Goal: Information Seeking & Learning: Learn about a topic

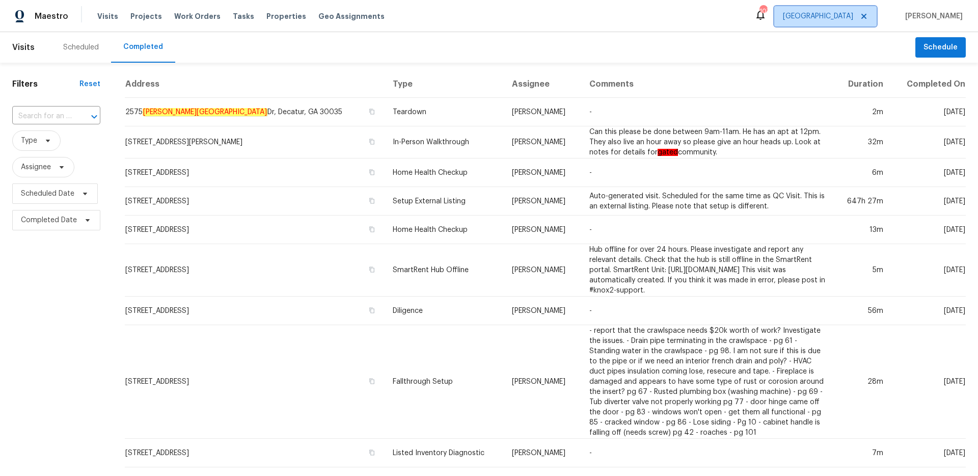
click at [852, 21] on span "[GEOGRAPHIC_DATA]" at bounding box center [818, 16] width 70 height 10
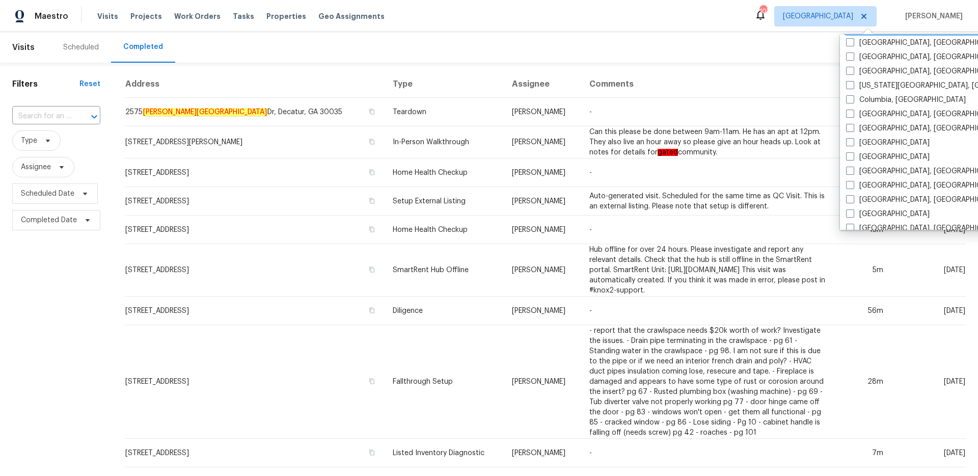
scroll to position [218, 0]
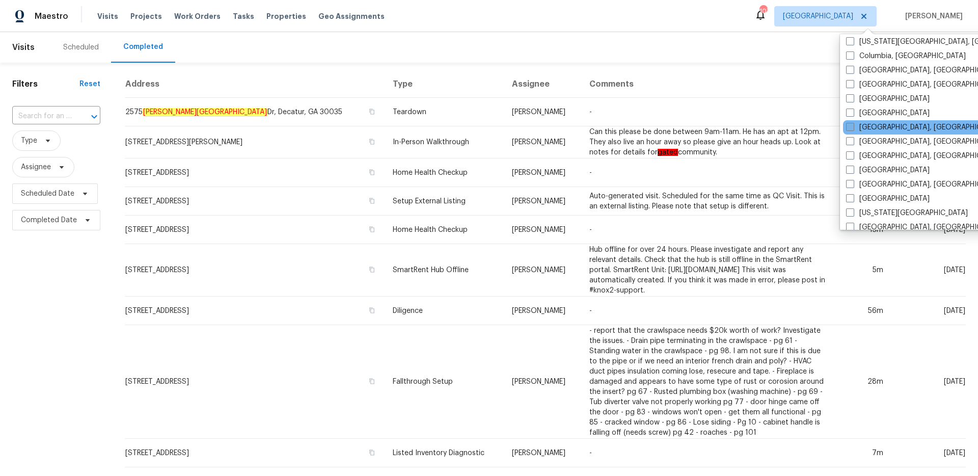
click at [853, 123] on span at bounding box center [850, 127] width 8 height 8
click at [853, 123] on input "[GEOGRAPHIC_DATA], [GEOGRAPHIC_DATA]" at bounding box center [849, 125] width 7 height 7
checkbox input "true"
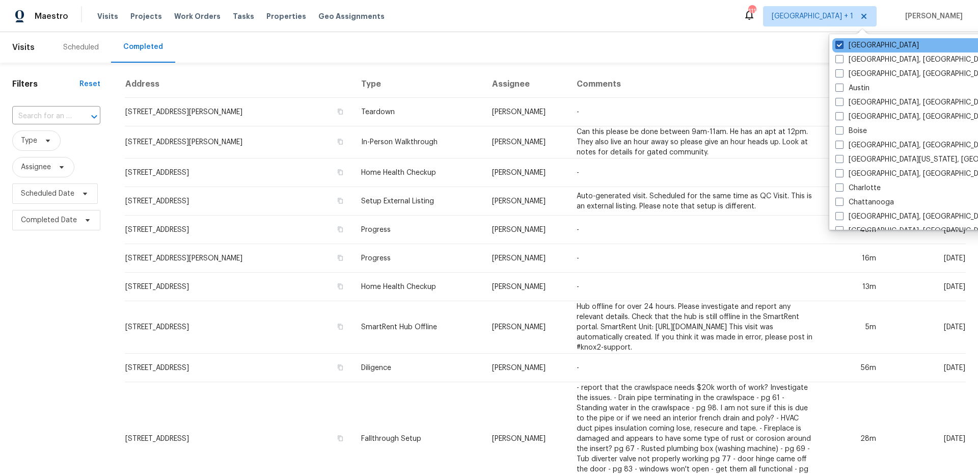
click at [845, 42] on label "[GEOGRAPHIC_DATA]" at bounding box center [877, 45] width 84 height 10
click at [842, 42] on input "[GEOGRAPHIC_DATA]" at bounding box center [838, 43] width 7 height 7
checkbox input "false"
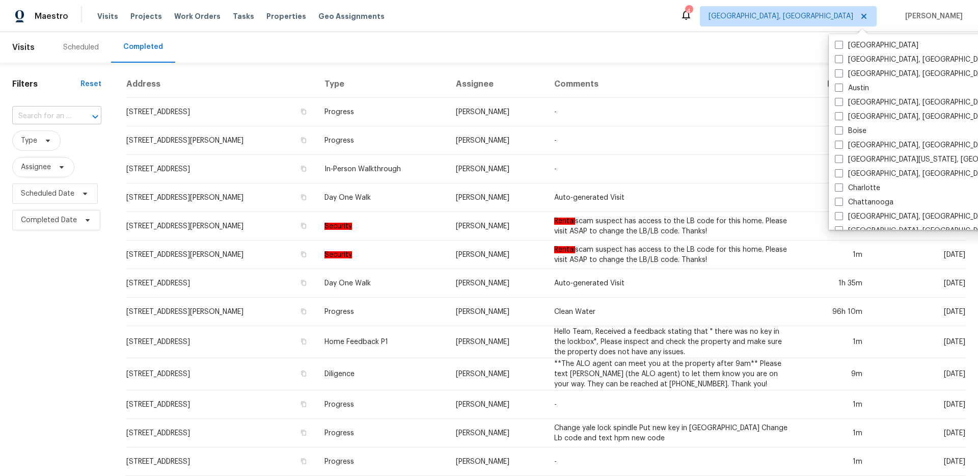
click at [50, 115] on input "text" at bounding box center [42, 116] width 61 height 16
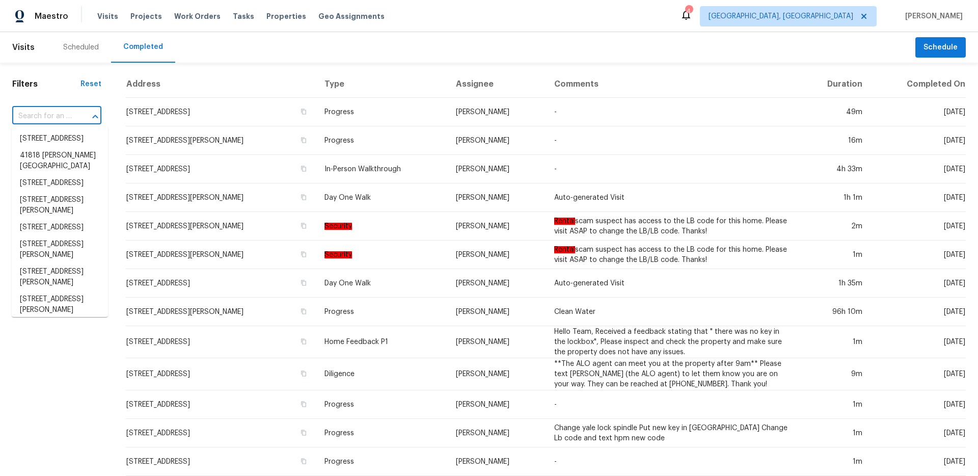
paste input "29212 Ursuline St"
type input "29212 Ursuline St"
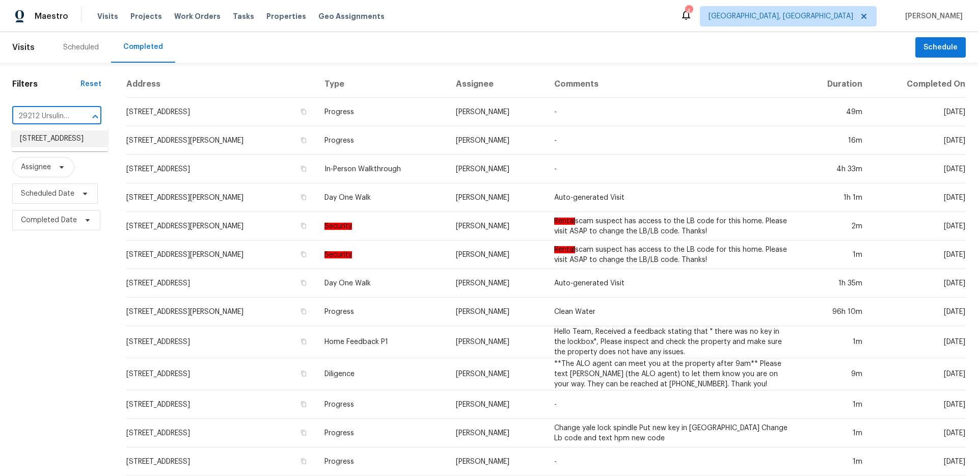
click at [62, 141] on li "[STREET_ADDRESS]" at bounding box center [60, 138] width 96 height 17
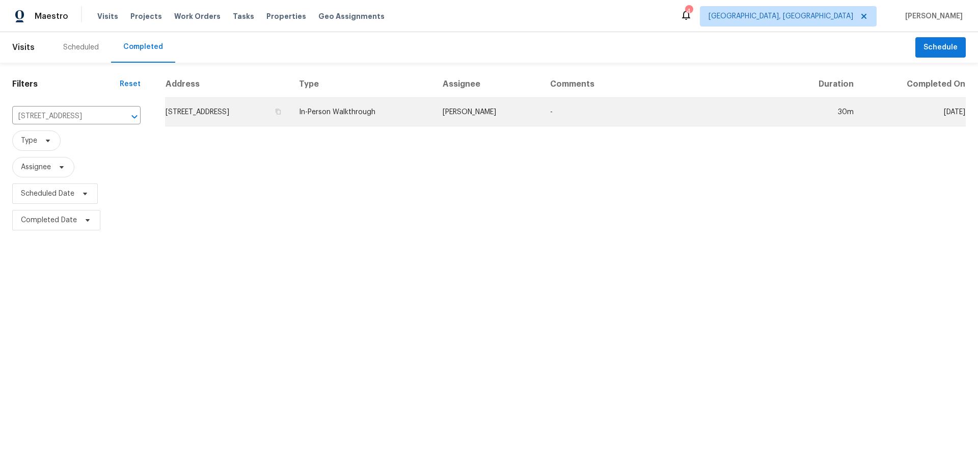
click at [434, 115] on td "In-Person Walkthrough" at bounding box center [362, 112] width 143 height 29
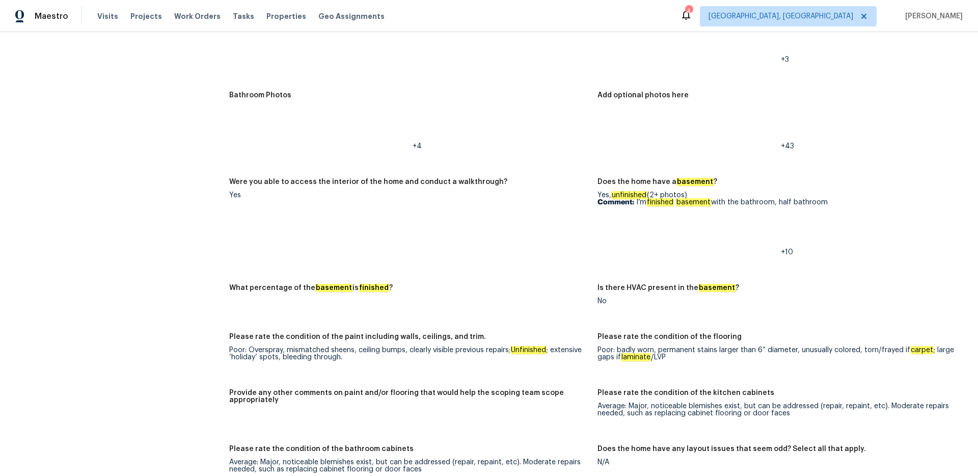
scroll to position [1478, 0]
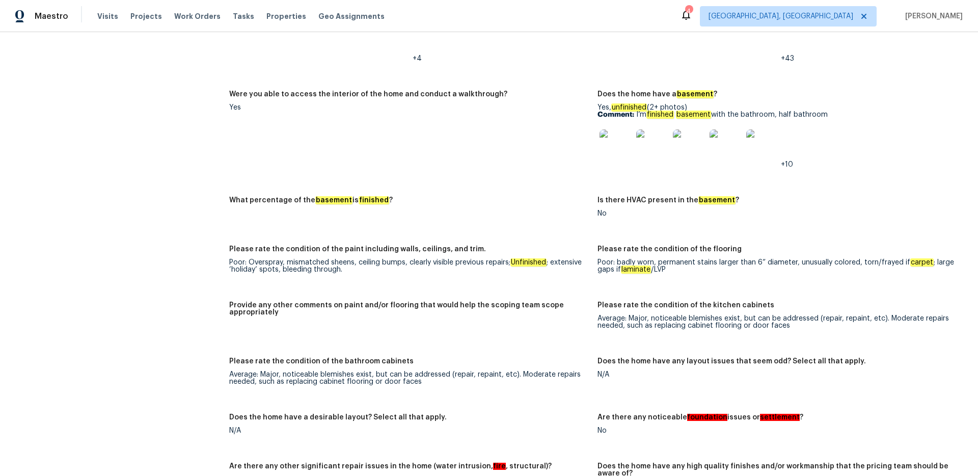
click at [602, 150] on img at bounding box center [616, 145] width 33 height 33
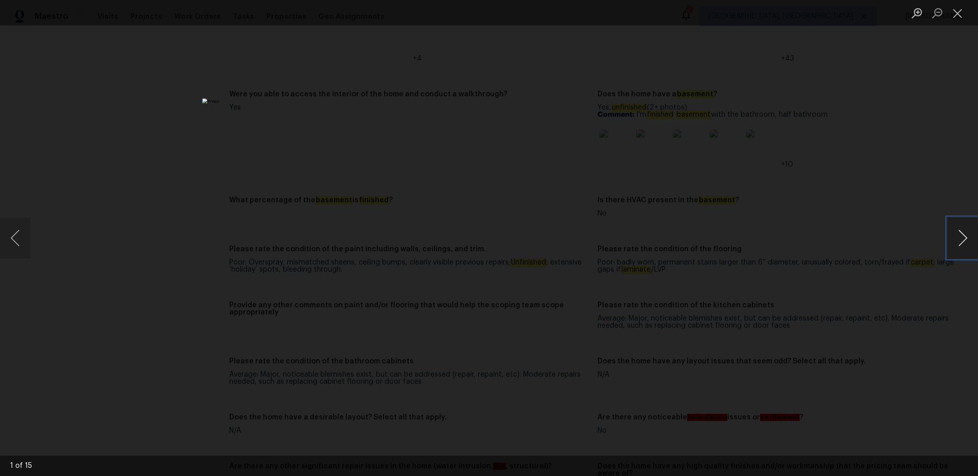
click at [962, 231] on button "Next image" at bounding box center [962, 238] width 31 height 41
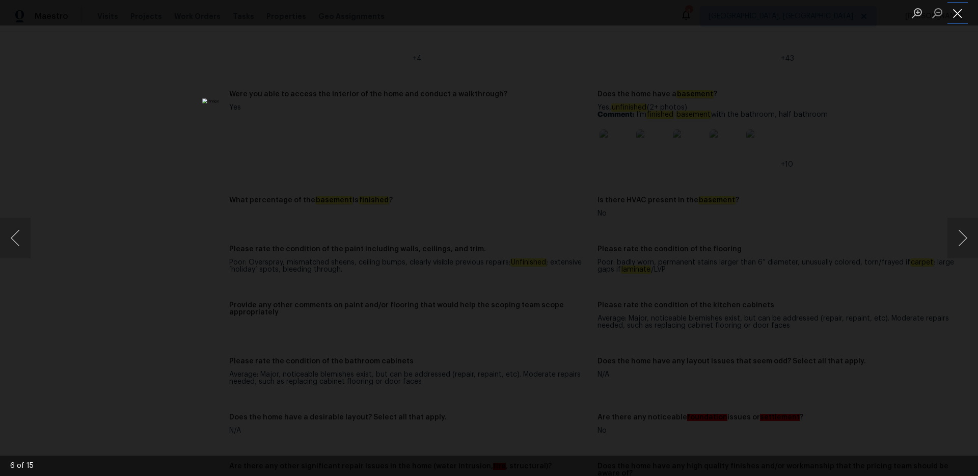
click at [957, 16] on button "Close lightbox" at bounding box center [957, 13] width 20 height 18
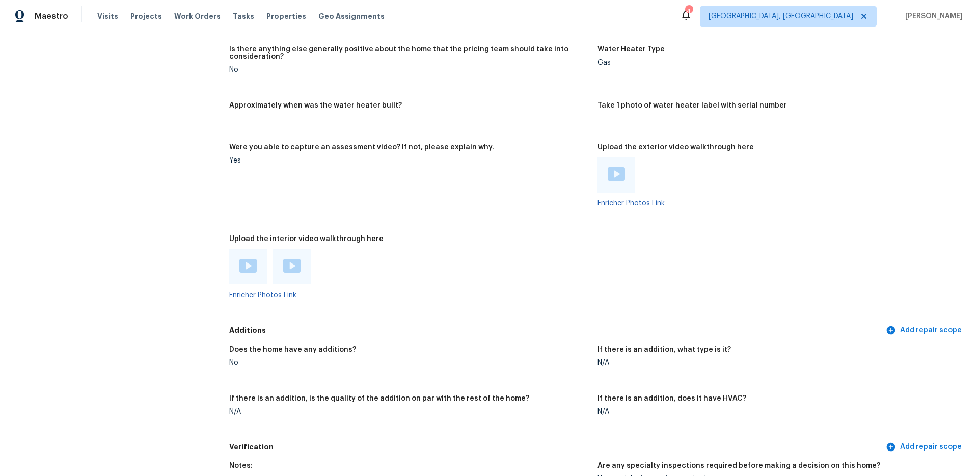
scroll to position [2055, 0]
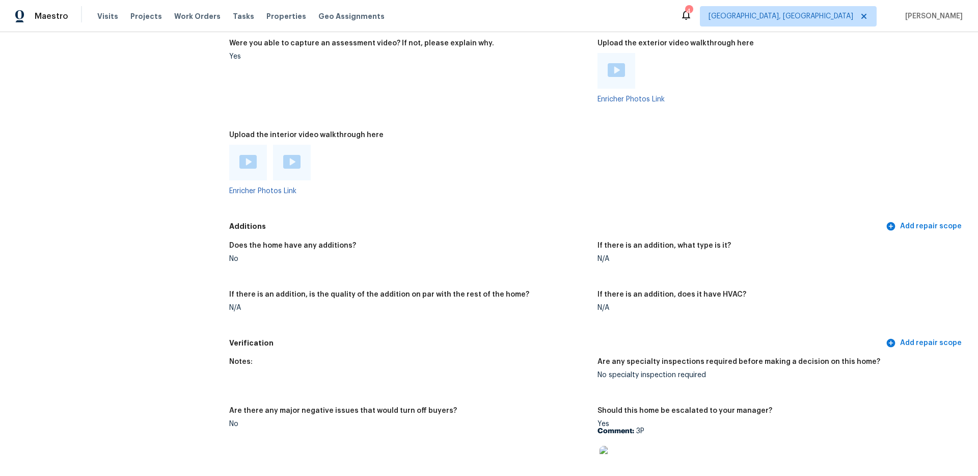
click at [248, 162] on div at bounding box center [247, 162] width 17 height 15
click at [289, 155] on img at bounding box center [291, 162] width 17 height 14
